Goal: Information Seeking & Learning: Learn about a topic

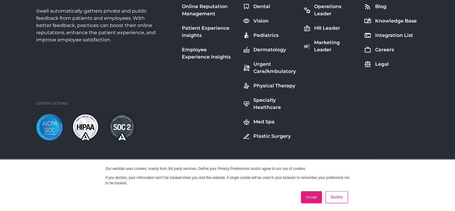
scroll to position [2210, 0]
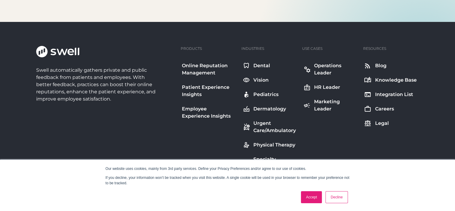
click at [266, 65] on div "Dental" at bounding box center [262, 65] width 17 height 7
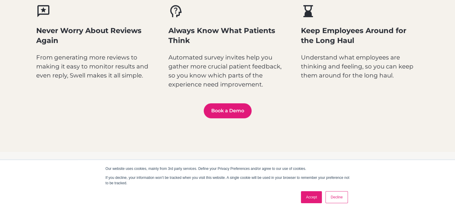
scroll to position [270, 0]
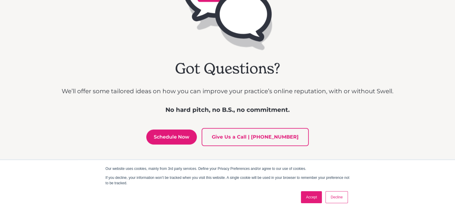
scroll to position [1325, 0]
